Goal: Task Accomplishment & Management: Manage account settings

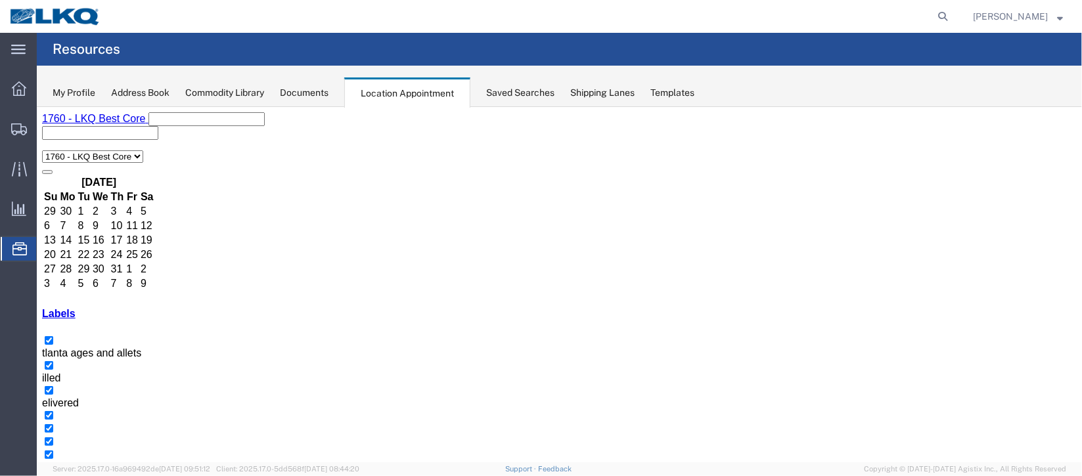
scroll to position [295, 0]
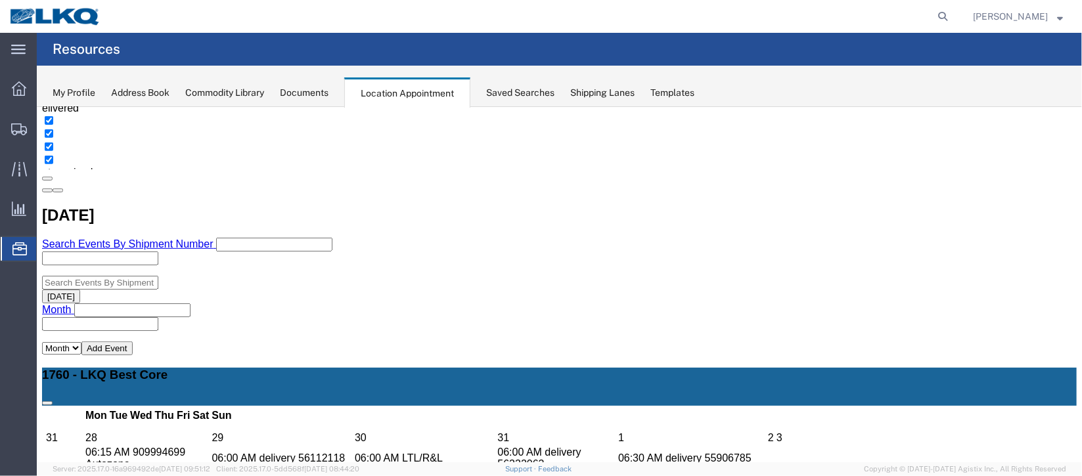
drag, startPoint x: 520, startPoint y: 248, endPoint x: 525, endPoint y: 229, distance: 19.1
click at [524, 235] on div "1760 - LKQ Best Core 1760 - LKQ Best Core [DATE] Su Mo Tu We Th Fr Sa 29 30 1 2…" at bounding box center [558, 274] width 1035 height 915
select select "100"
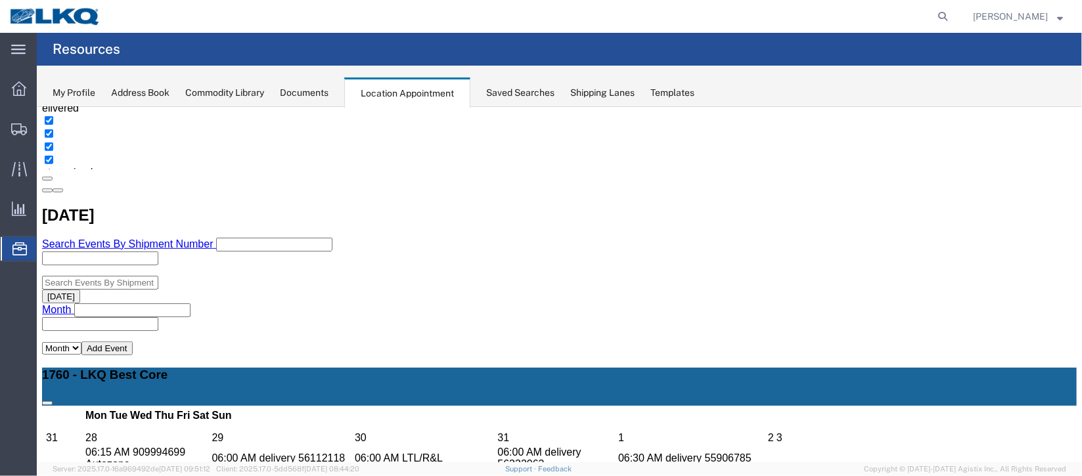
select select "1"
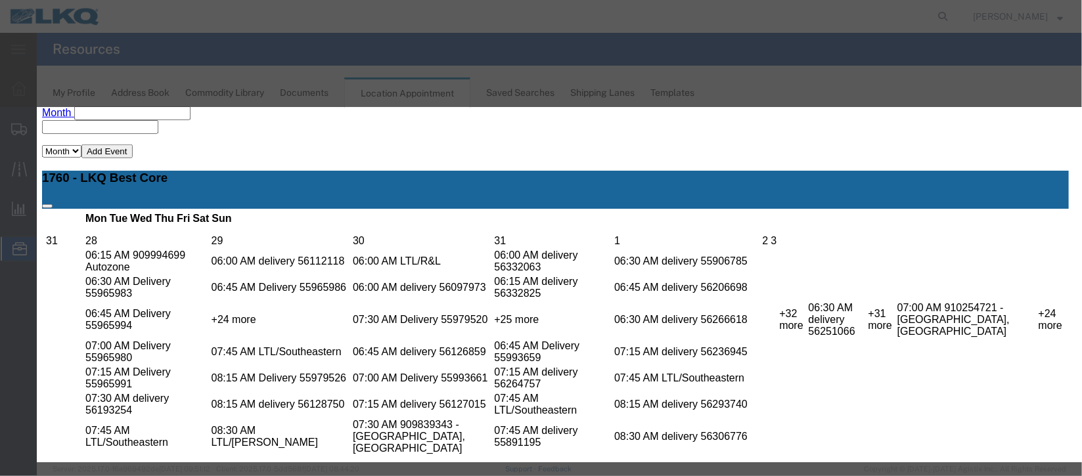
scroll to position [168, 0]
select select "40"
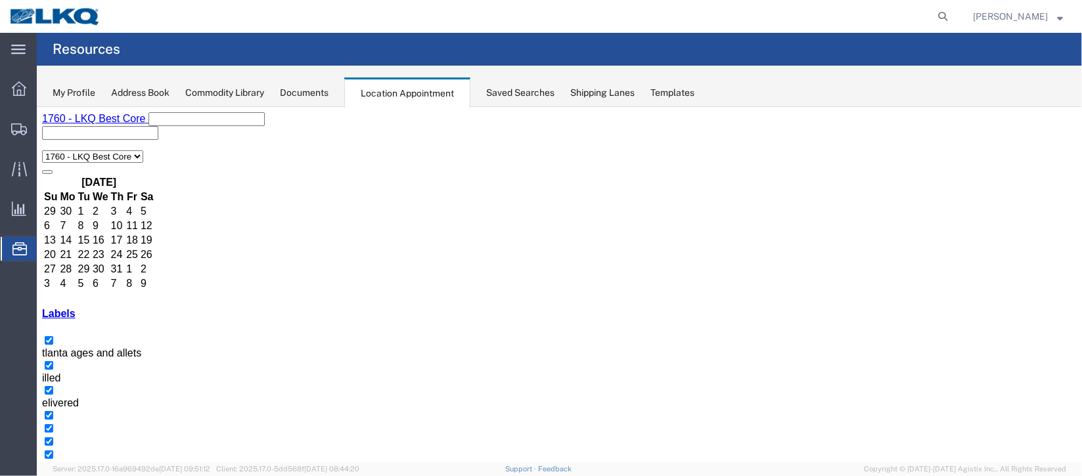
scroll to position [112, 0]
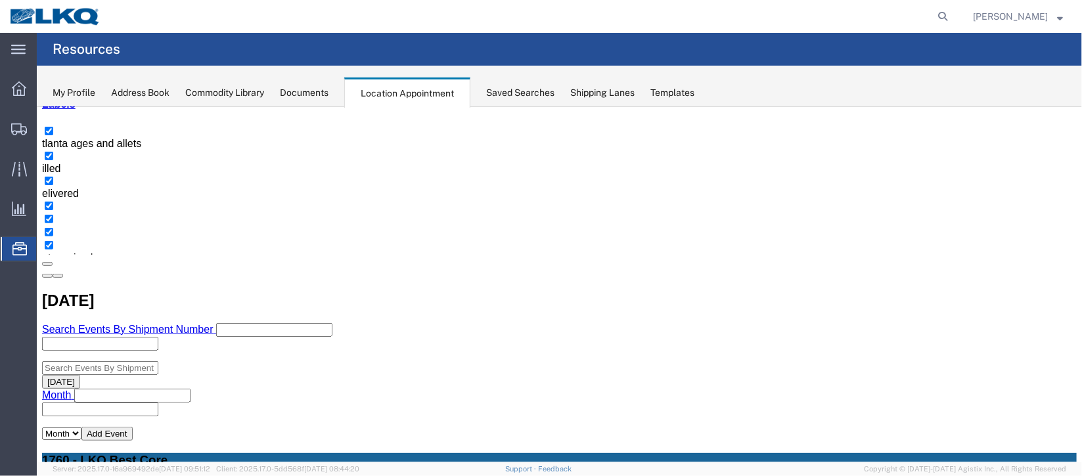
scroll to position [309, 0]
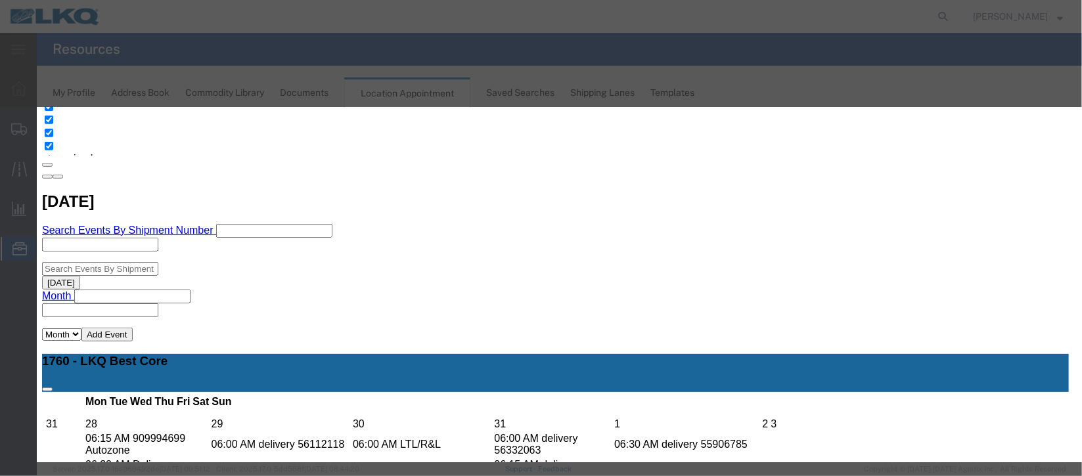
scroll to position [168, 0]
type input "de"
select select "40"
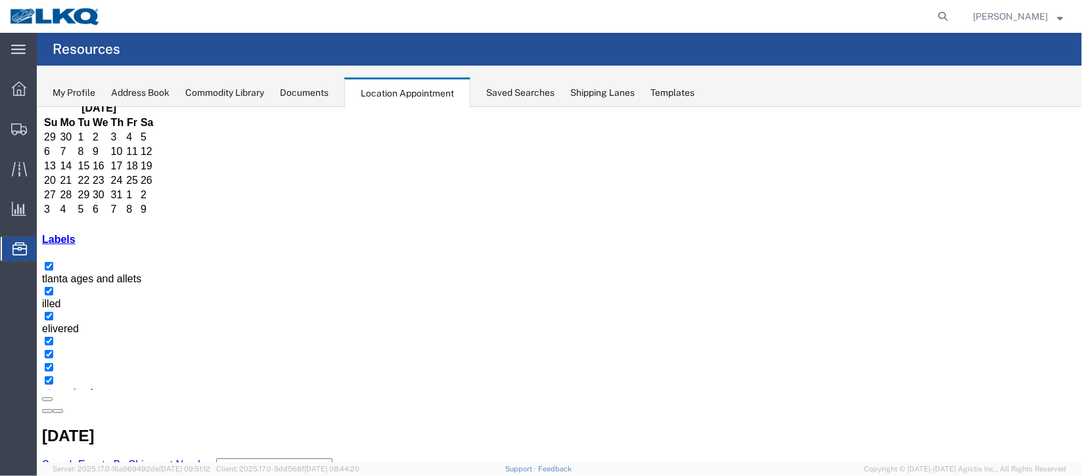
scroll to position [98, 0]
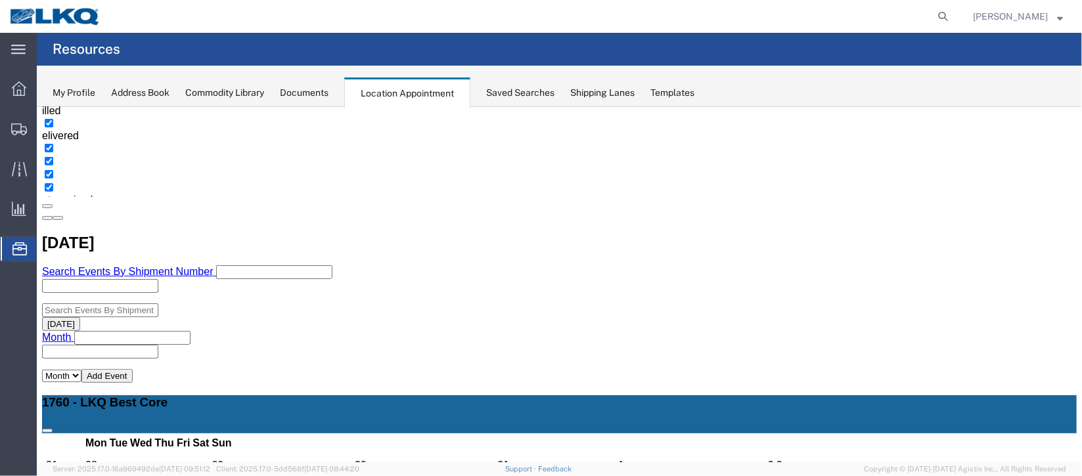
scroll to position [295, 0]
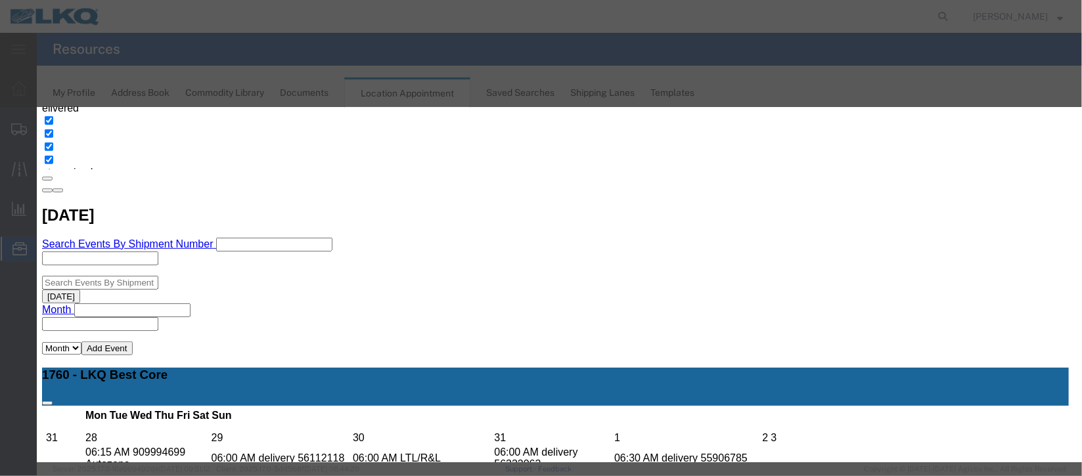
scroll to position [98, 0]
select select "40"
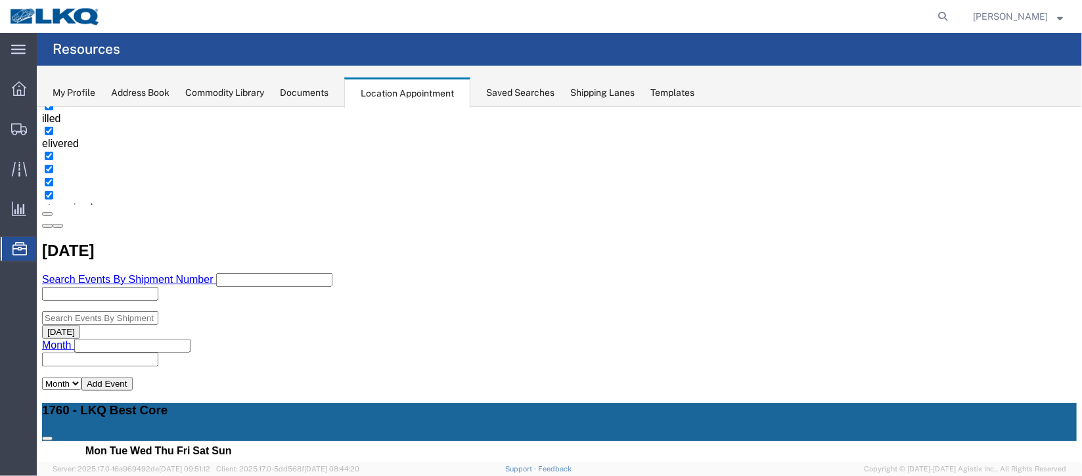
scroll to position [295, 0]
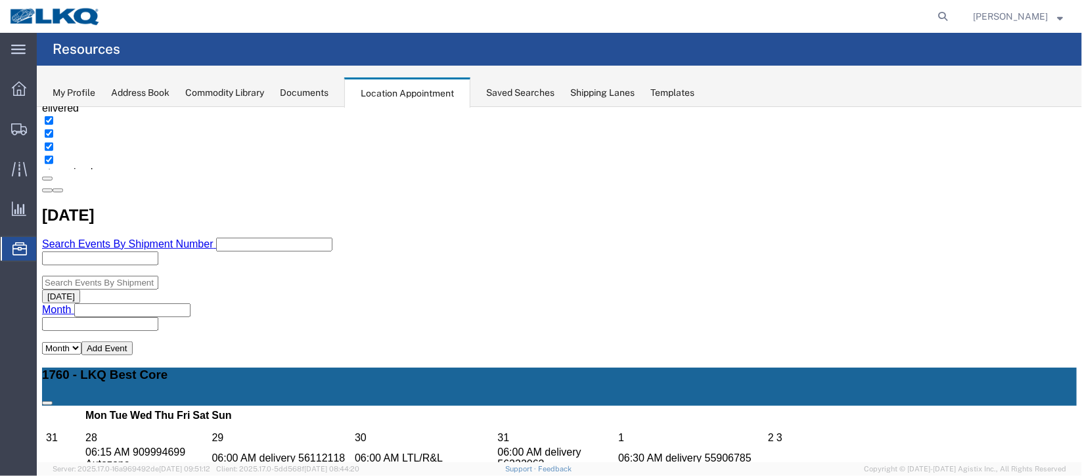
select select "100"
select select "1"
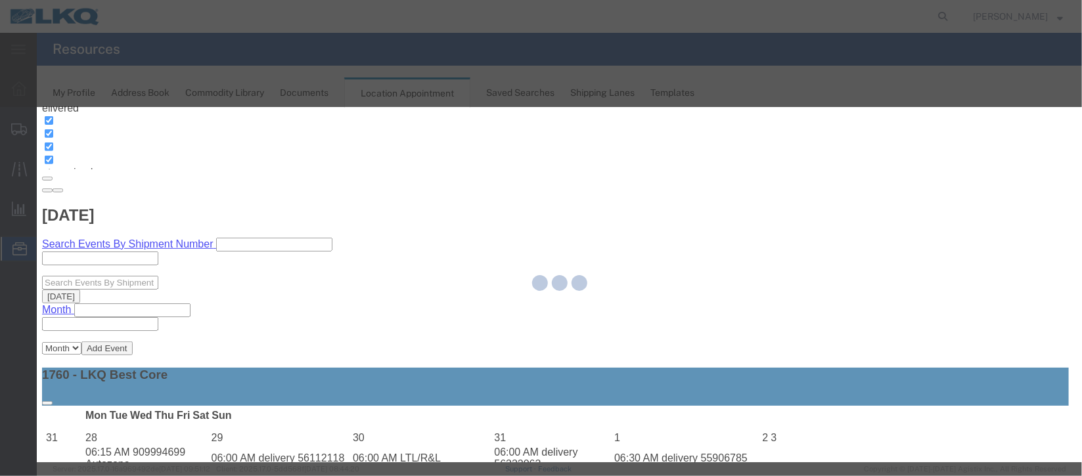
scroll to position [168, 0]
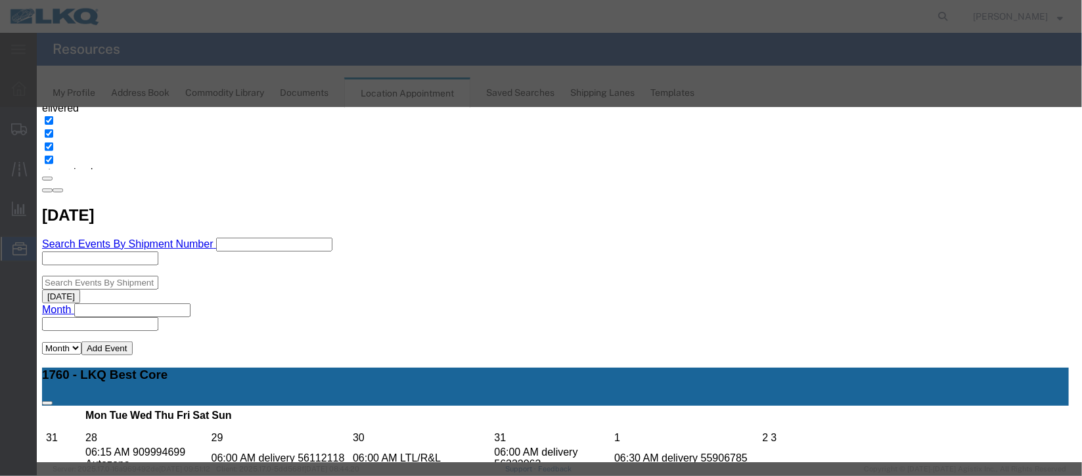
select select "40"
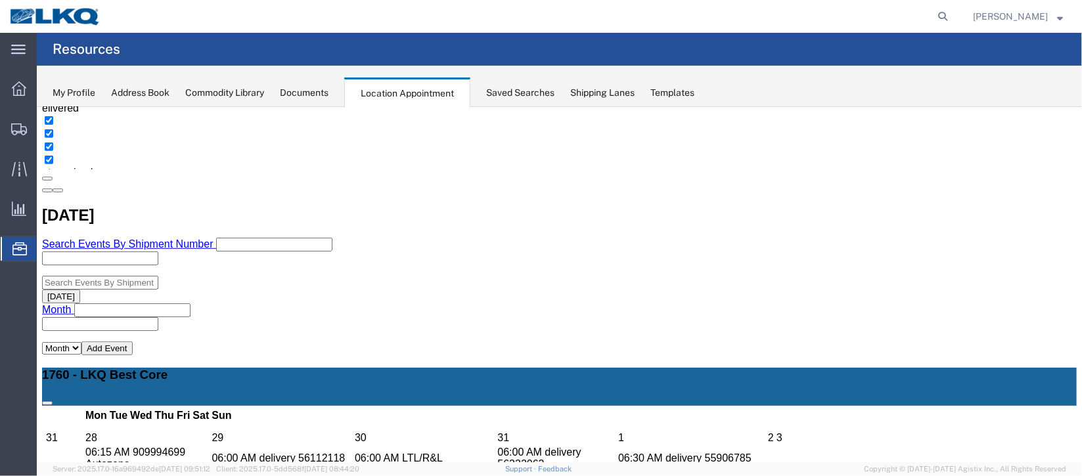
scroll to position [0, 0]
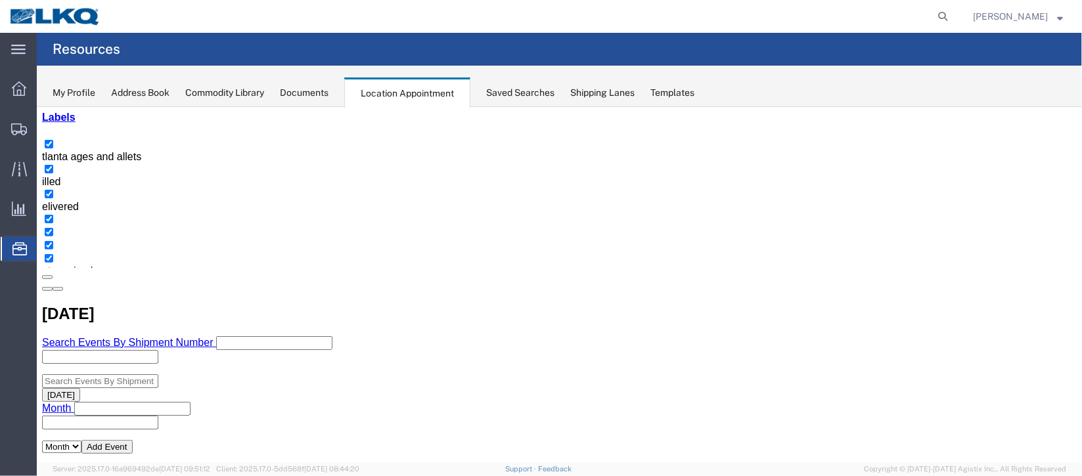
scroll to position [295, 0]
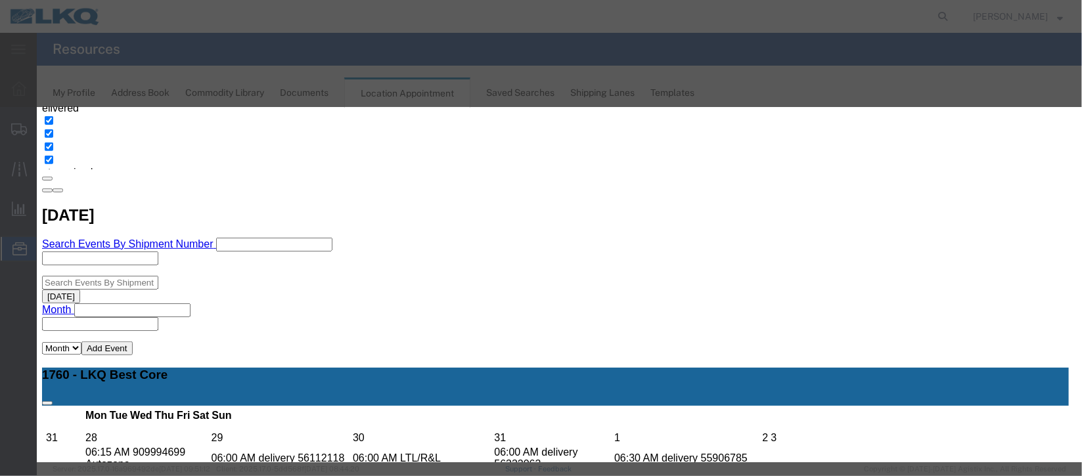
scroll to position [168, 0]
select select "40"
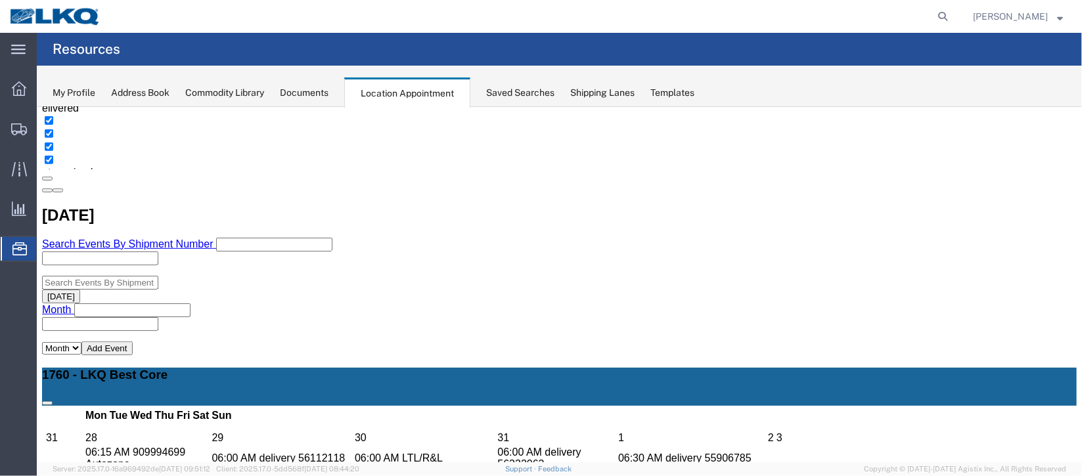
scroll to position [0, 0]
